Goal: Find specific page/section: Find specific page/section

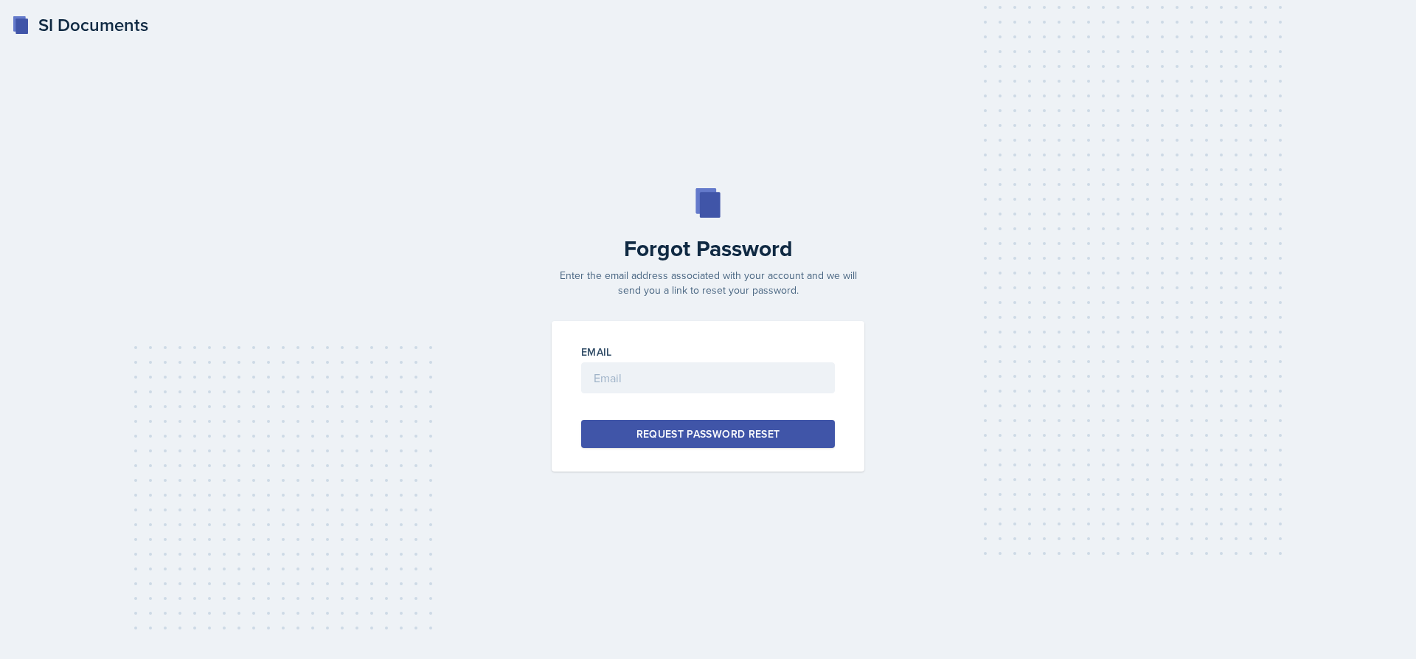
click at [89, 29] on div "SI Documents" at bounding box center [80, 25] width 136 height 27
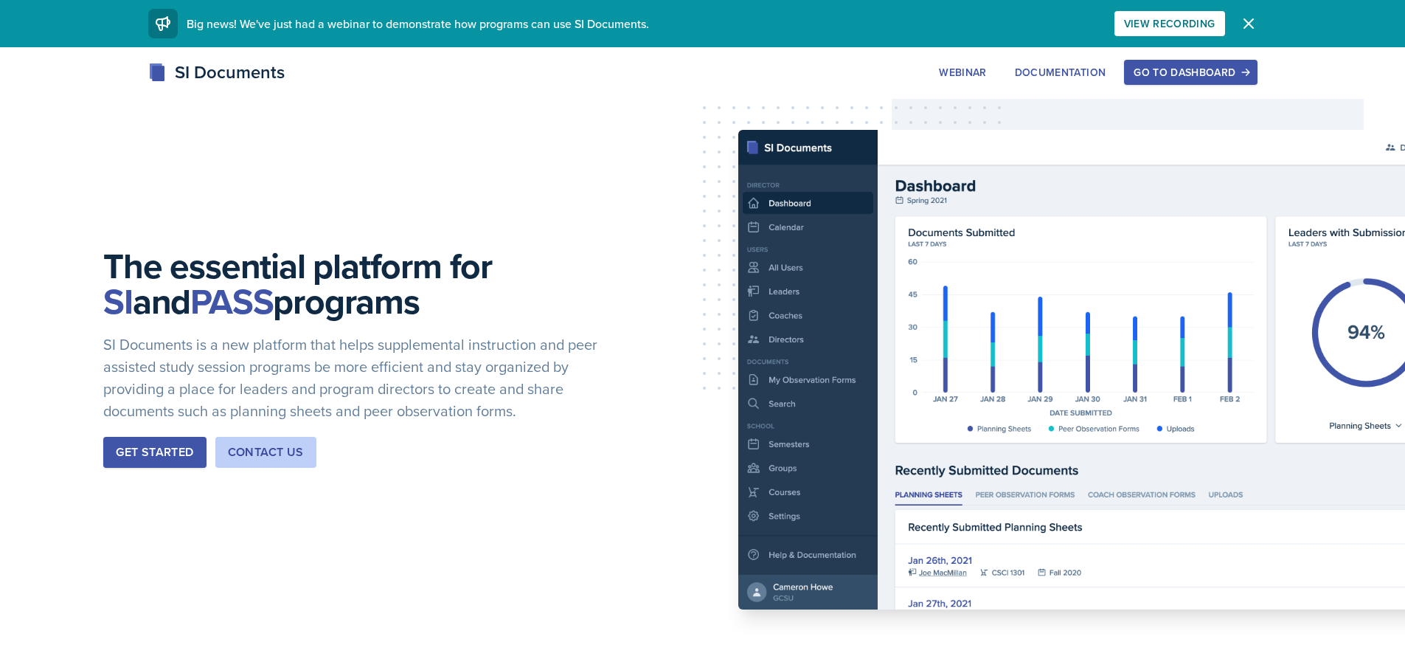
click at [1180, 74] on div "Go to Dashboard" at bounding box center [1191, 72] width 114 height 12
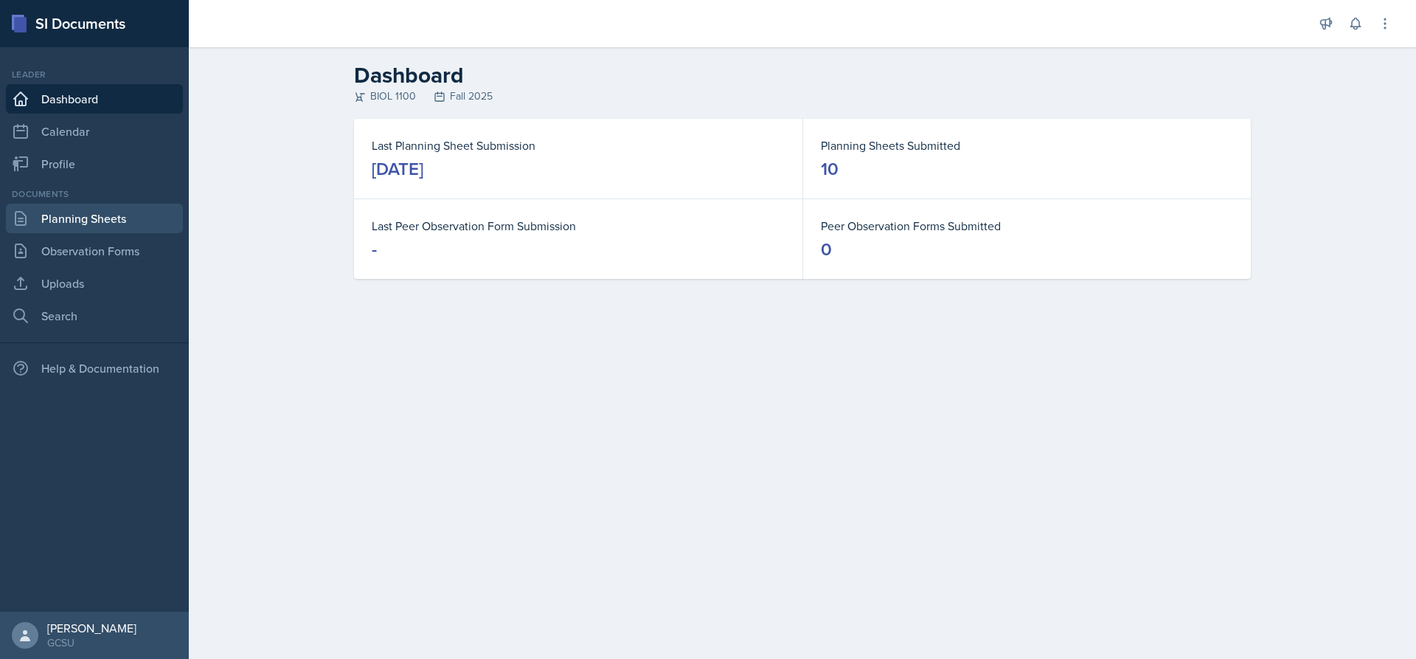
click at [117, 216] on link "Planning Sheets" at bounding box center [94, 219] width 177 height 30
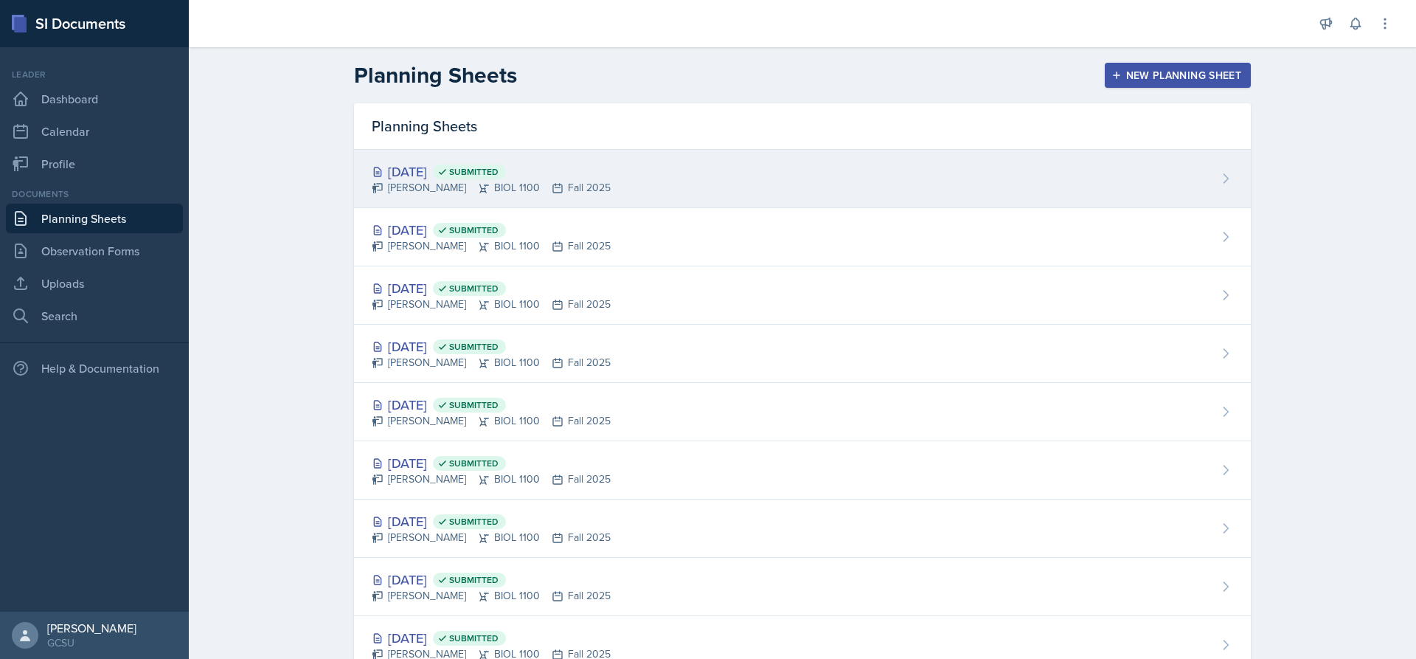
click at [417, 170] on div "[DATE] Submitted" at bounding box center [491, 172] width 239 height 20
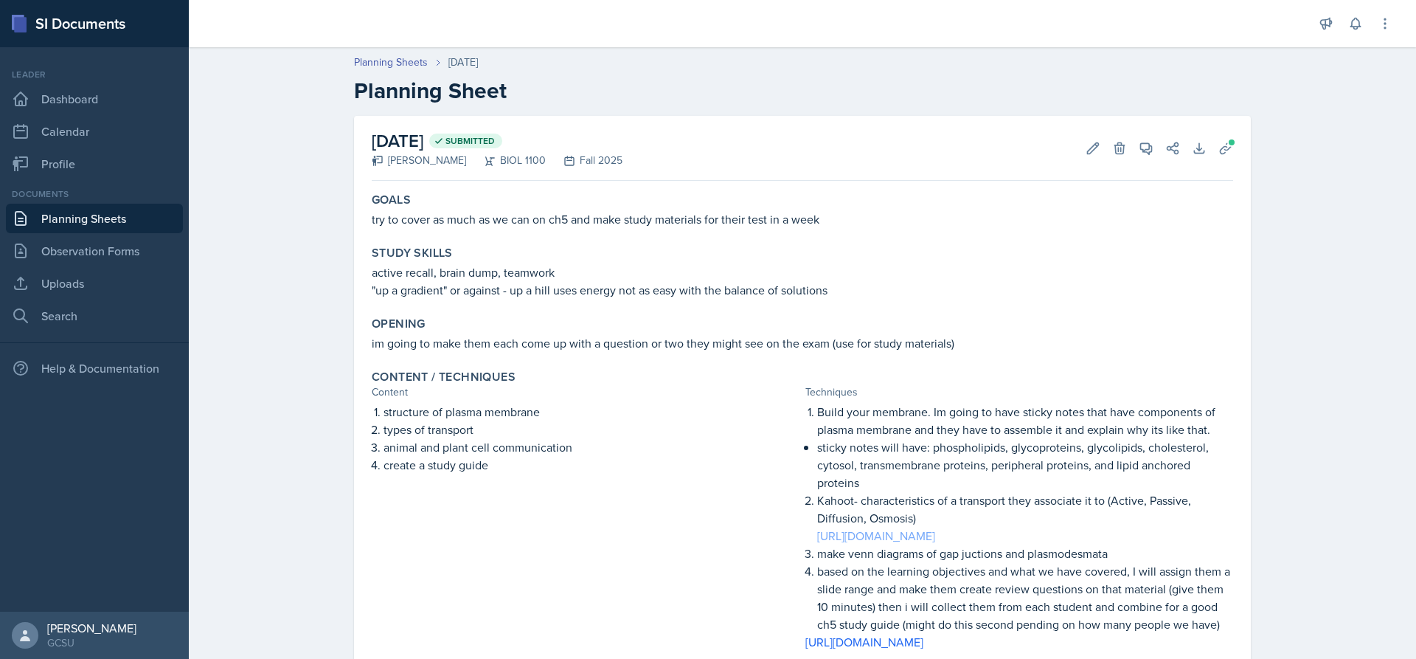
click at [935, 535] on link "[URL][DOMAIN_NAME]" at bounding box center [876, 535] width 118 height 16
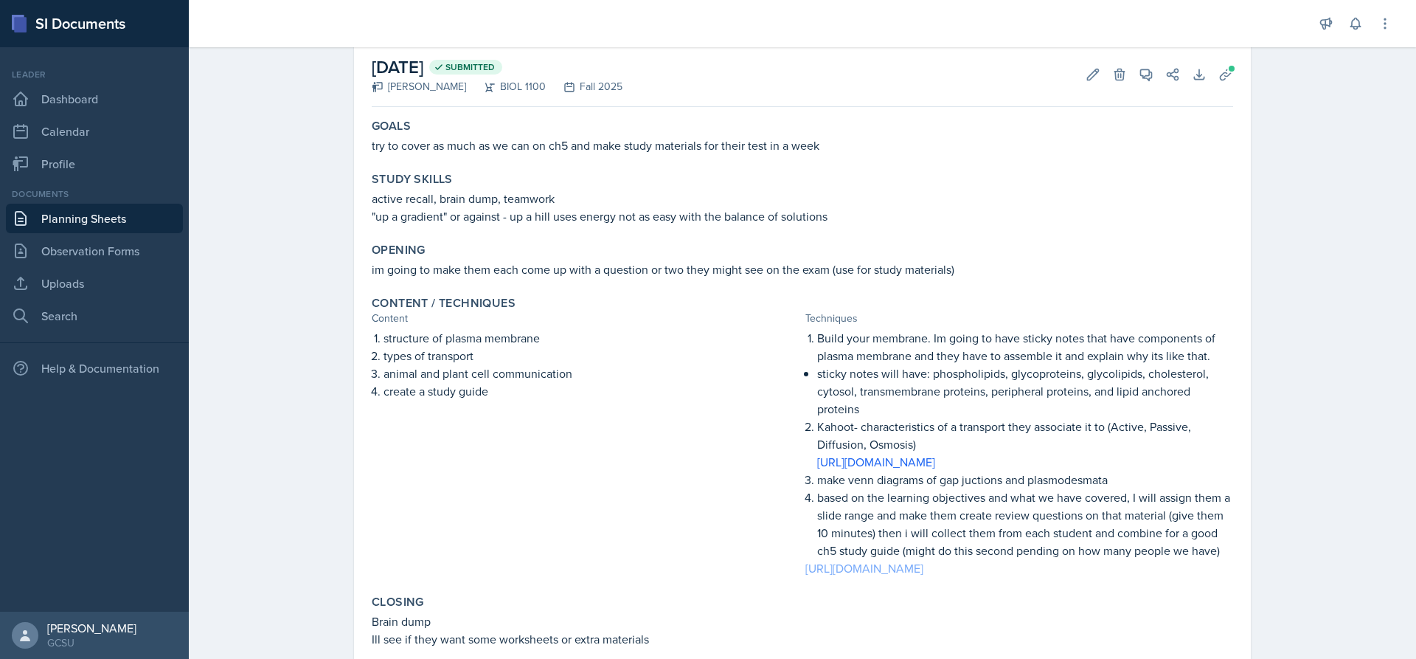
click at [923, 576] on link "[URL][DOMAIN_NAME]" at bounding box center [864, 568] width 118 height 16
